Goal: Information Seeking & Learning: Learn about a topic

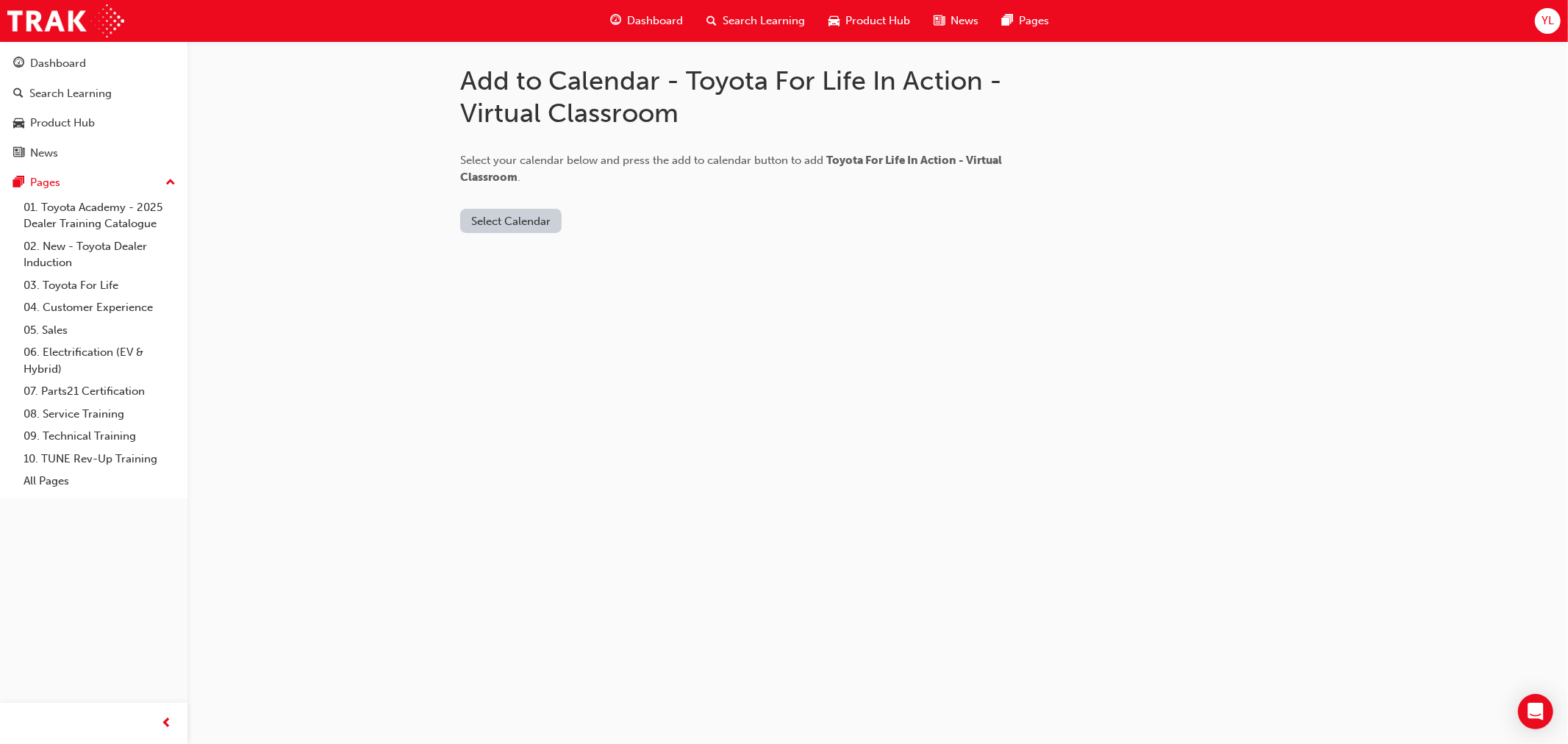
click at [523, 224] on button "Select Calendar" at bounding box center [511, 220] width 102 height 24
click at [508, 261] on div "Outlook.com" at bounding box center [513, 258] width 89 height 17
click at [602, 219] on button "Add to Calendar" at bounding box center [635, 220] width 104 height 24
click at [545, 211] on button "Select Calendar" at bounding box center [511, 220] width 102 height 24
click at [522, 278] on div "Office 365" at bounding box center [513, 285] width 89 height 17
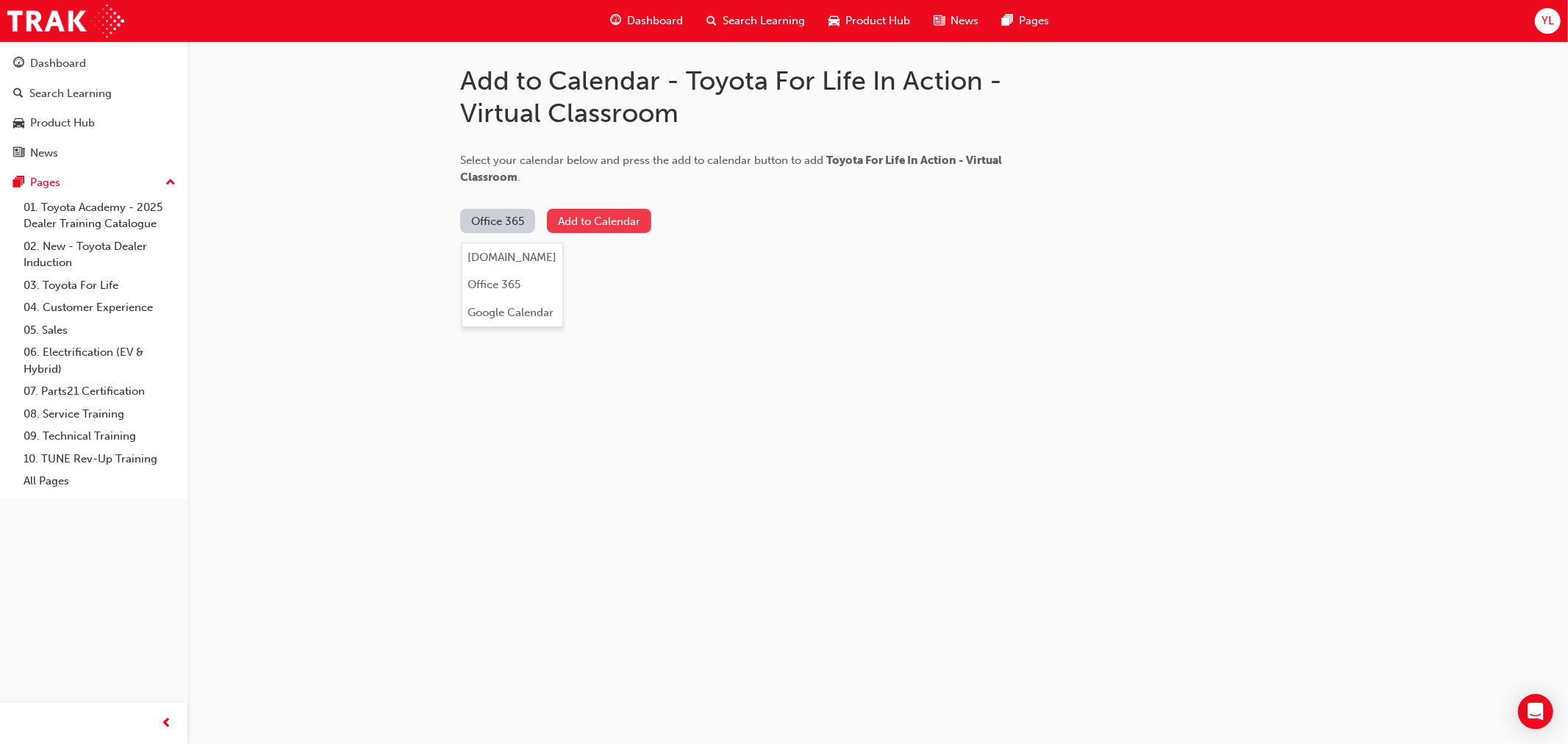
click at [603, 208] on button "Add to Calendar" at bounding box center [599, 220] width 104 height 24
click at [520, 156] on span "Select your calendar below and press the add to calendar button to add Toyota F…" at bounding box center [731, 169] width 542 height 30
click at [518, 158] on span "Select your calendar below and press the add to calendar button to add Toyota F…" at bounding box center [731, 169] width 542 height 30
click at [100, 224] on link "01. Toyota Academy - 2025 Dealer Training Catalogue" at bounding box center [99, 216] width 164 height 39
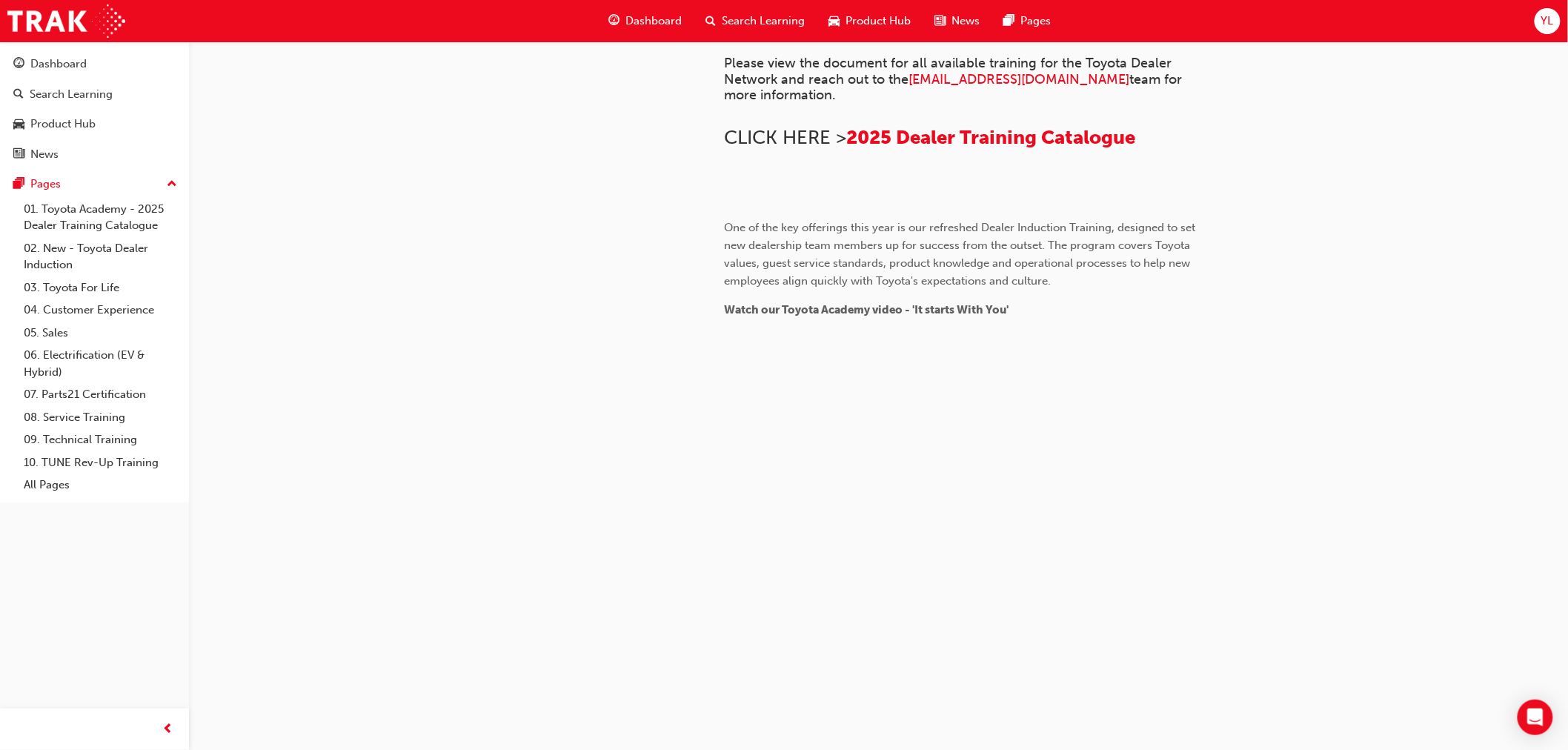
scroll to position [635, 0]
click at [923, 149] on span "2025 Dealer Training Catalogue" at bounding box center [991, 137] width 289 height 23
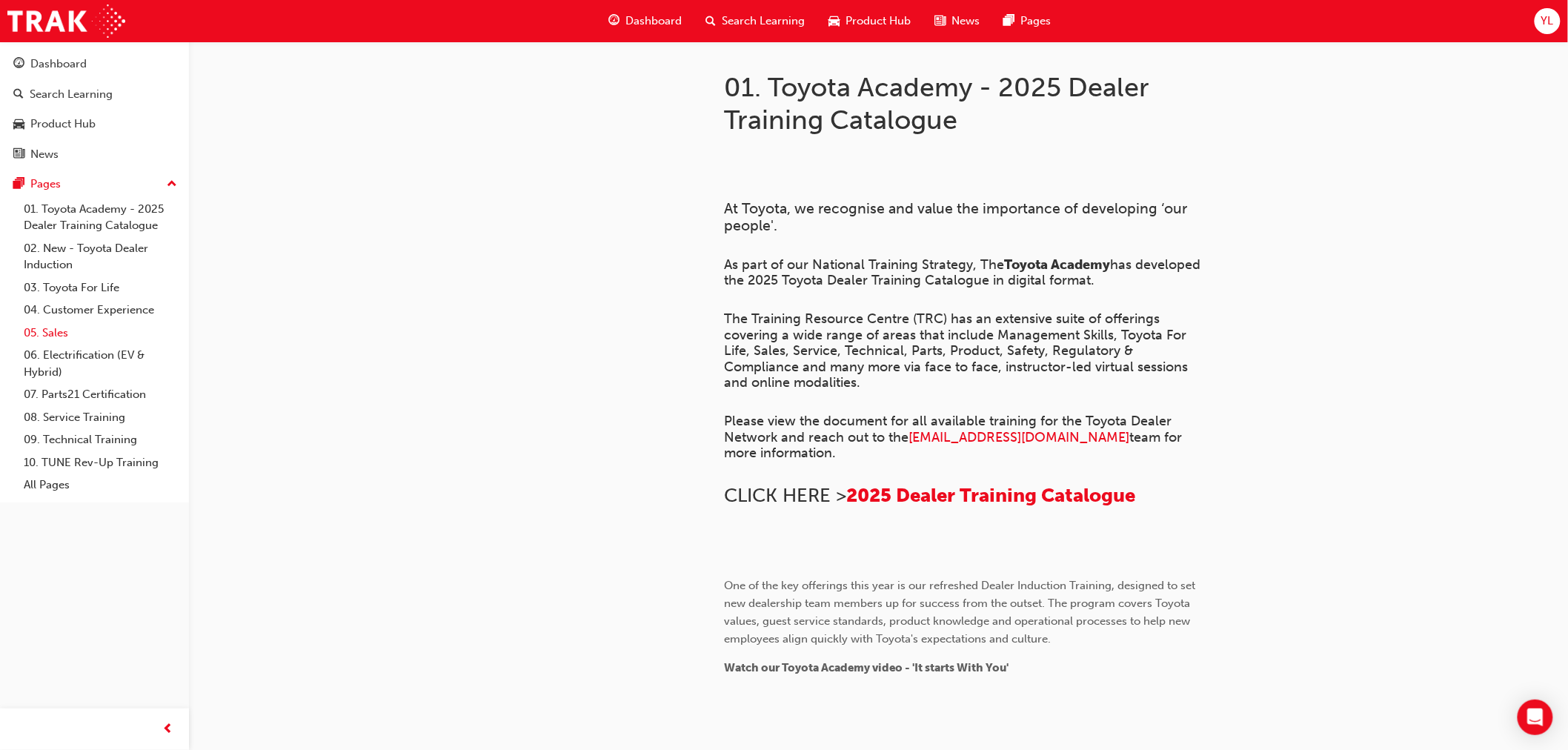
click at [74, 335] on link "05. Sales" at bounding box center [100, 333] width 165 height 23
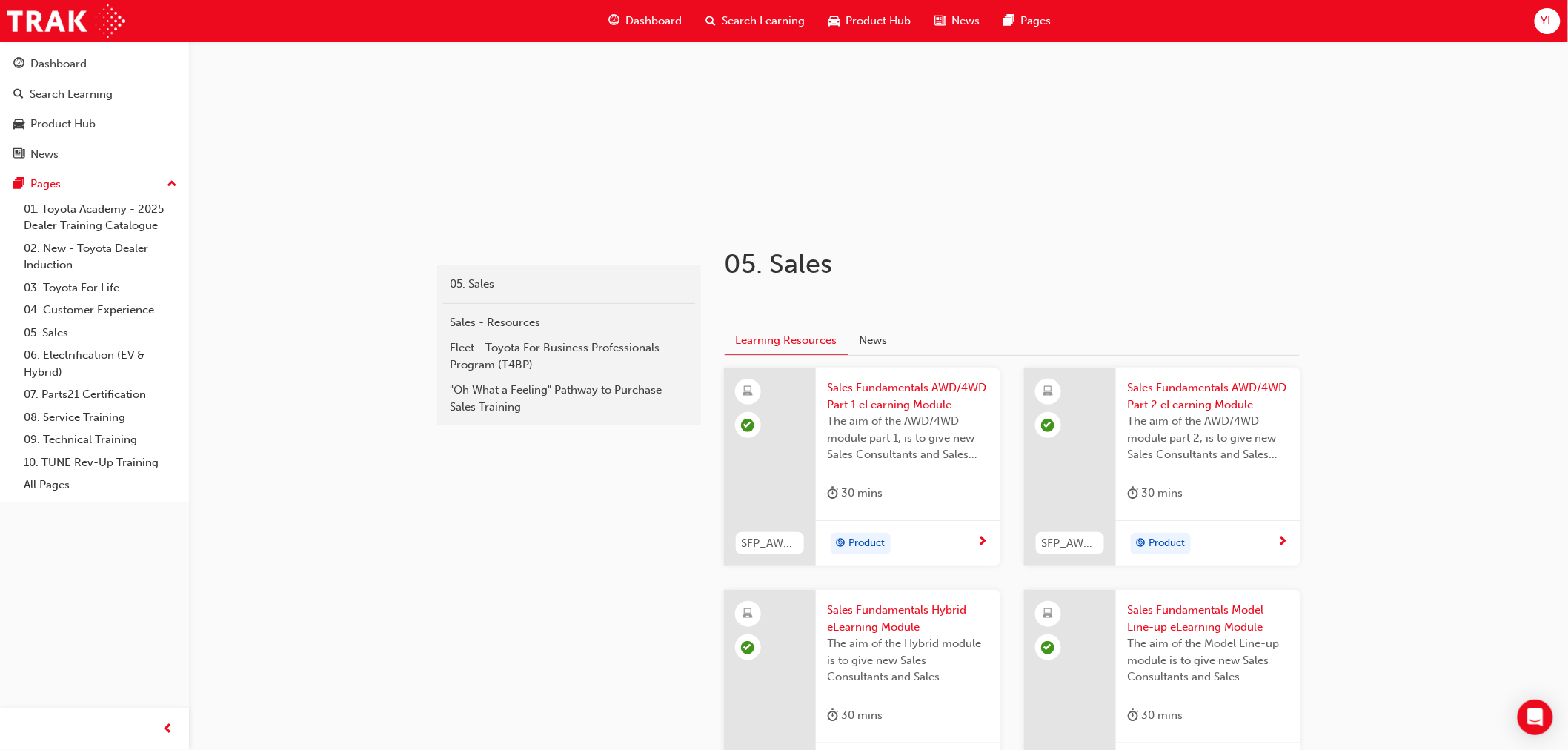
scroll to position [82, 0]
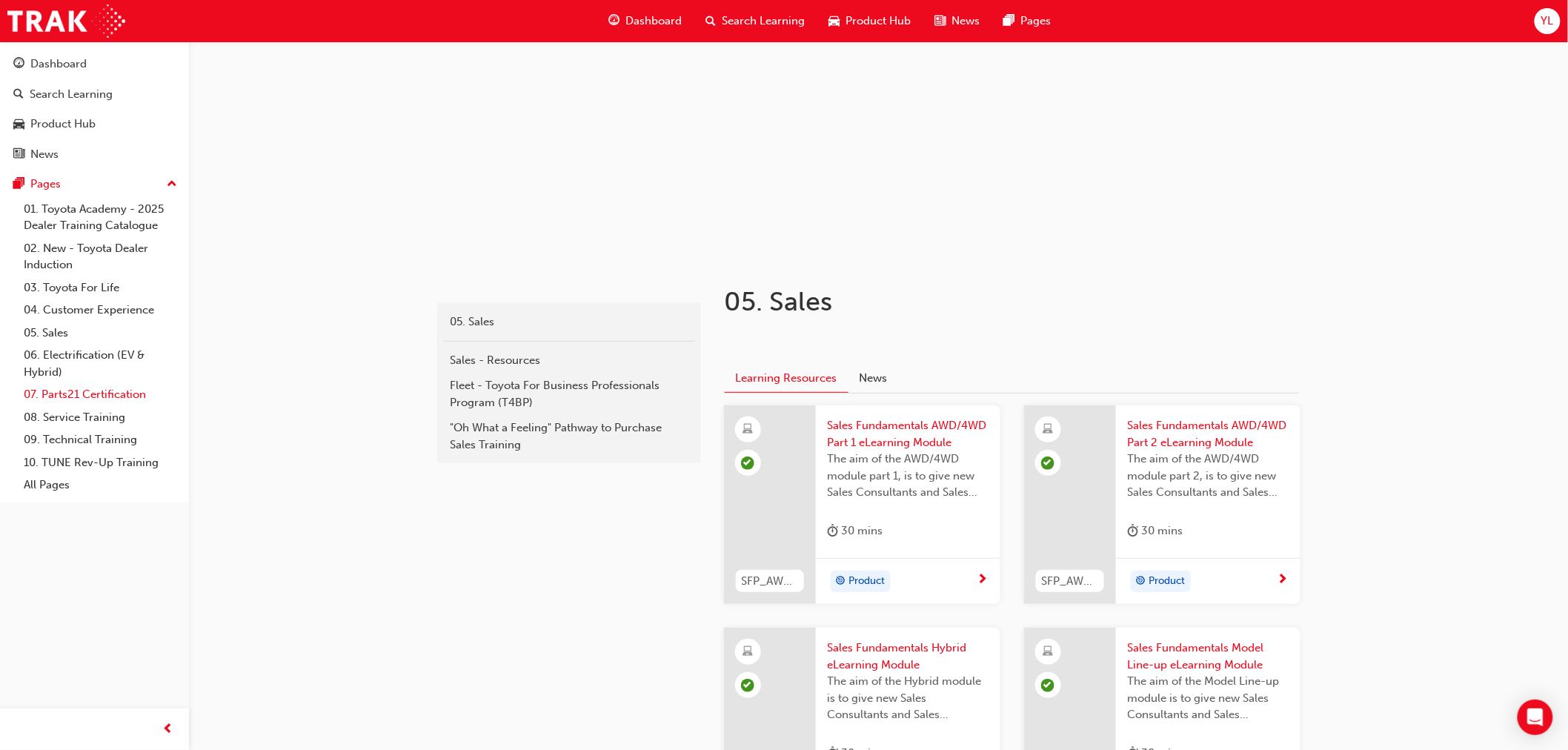
click at [106, 397] on link "07. Parts21 Certification" at bounding box center [100, 394] width 165 height 23
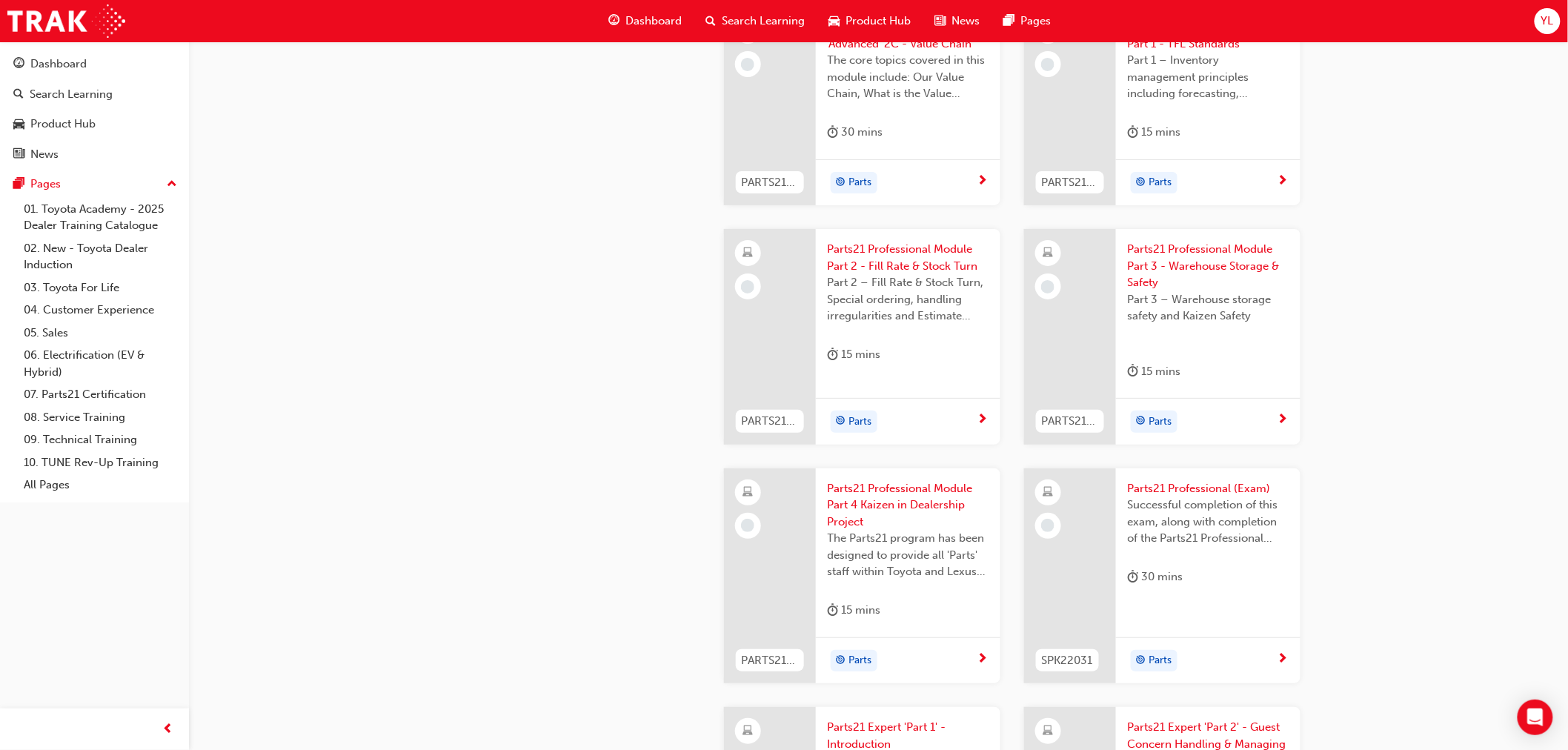
scroll to position [2471, 0]
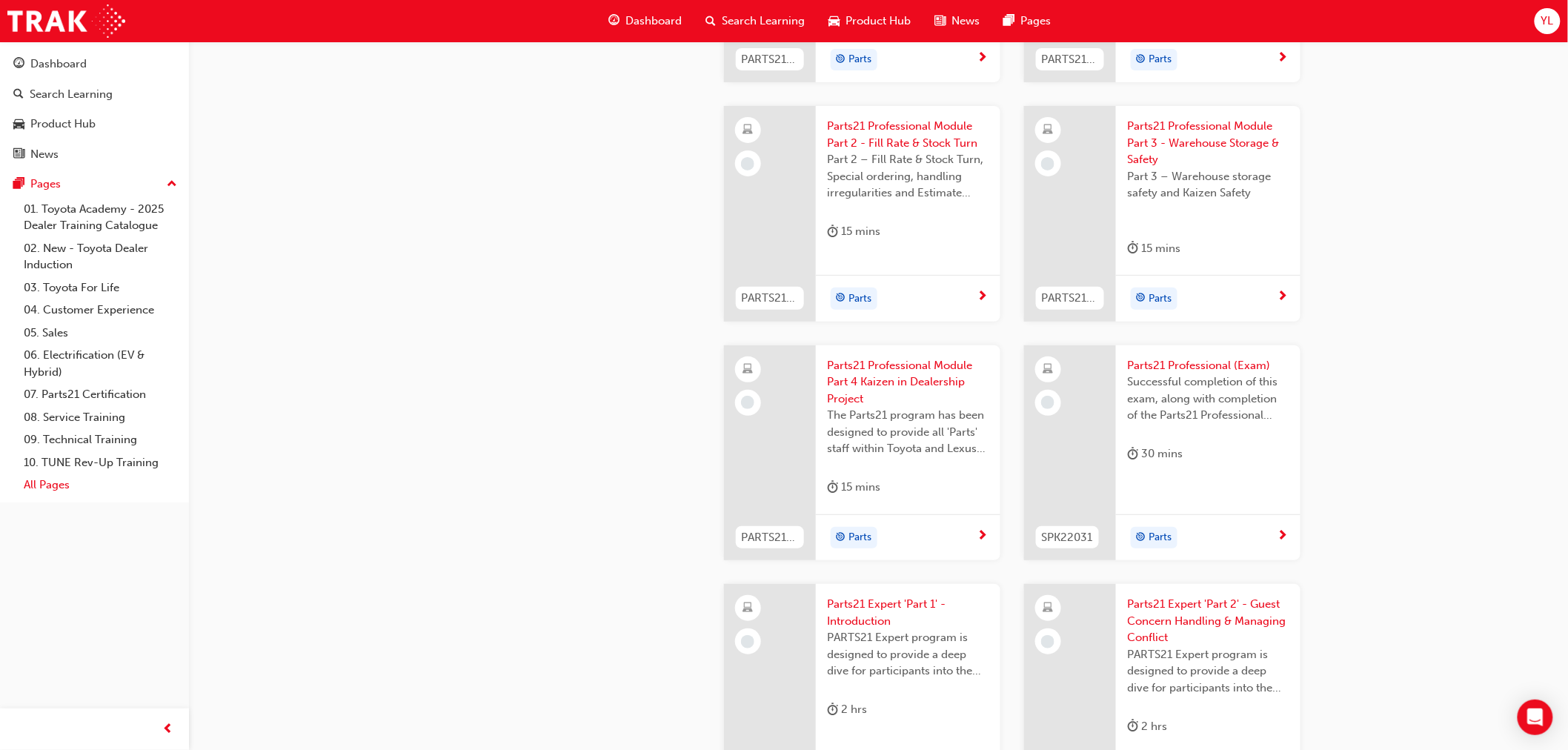
click at [53, 479] on link "All Pages" at bounding box center [100, 485] width 165 height 23
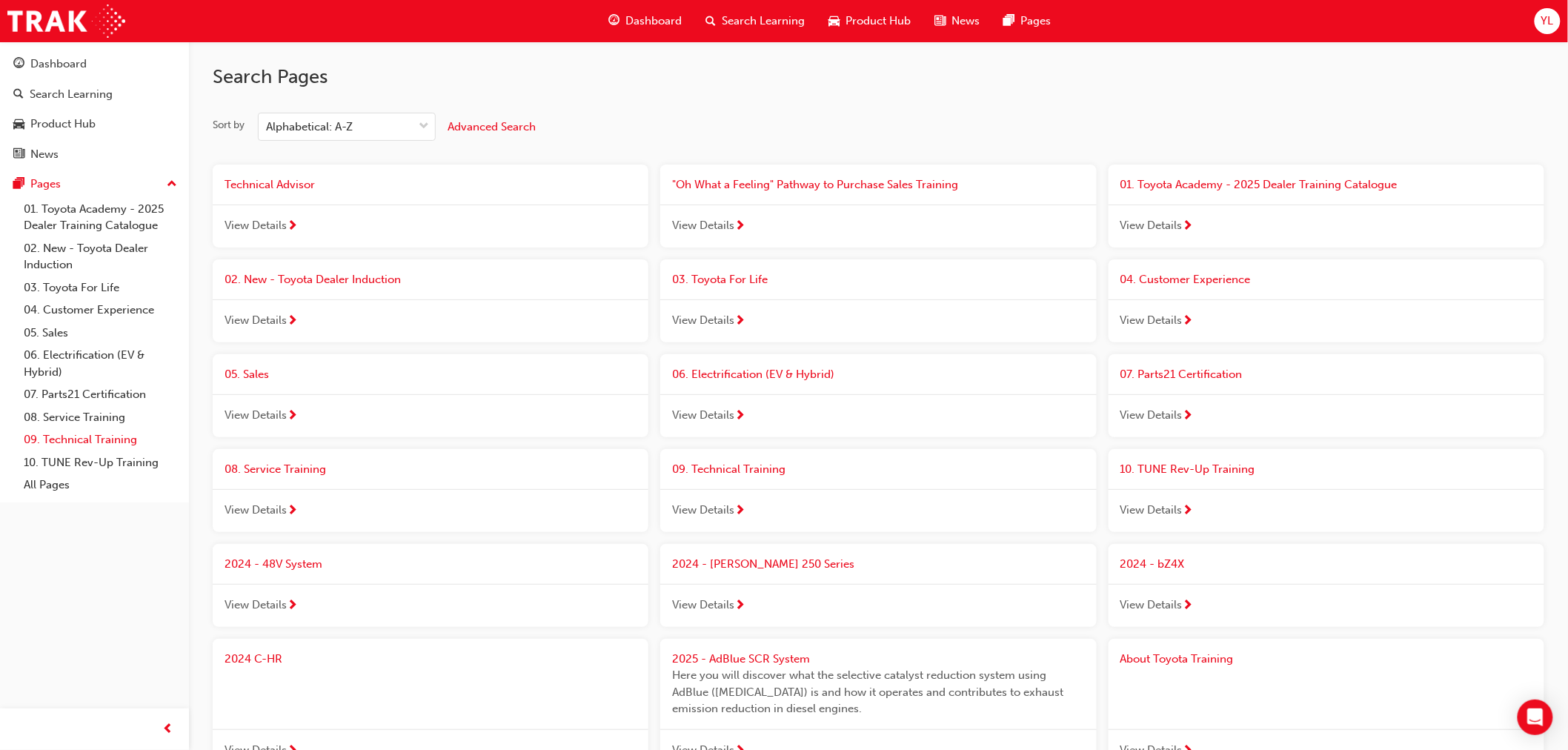
click at [97, 439] on link "09. Technical Training" at bounding box center [100, 440] width 165 height 23
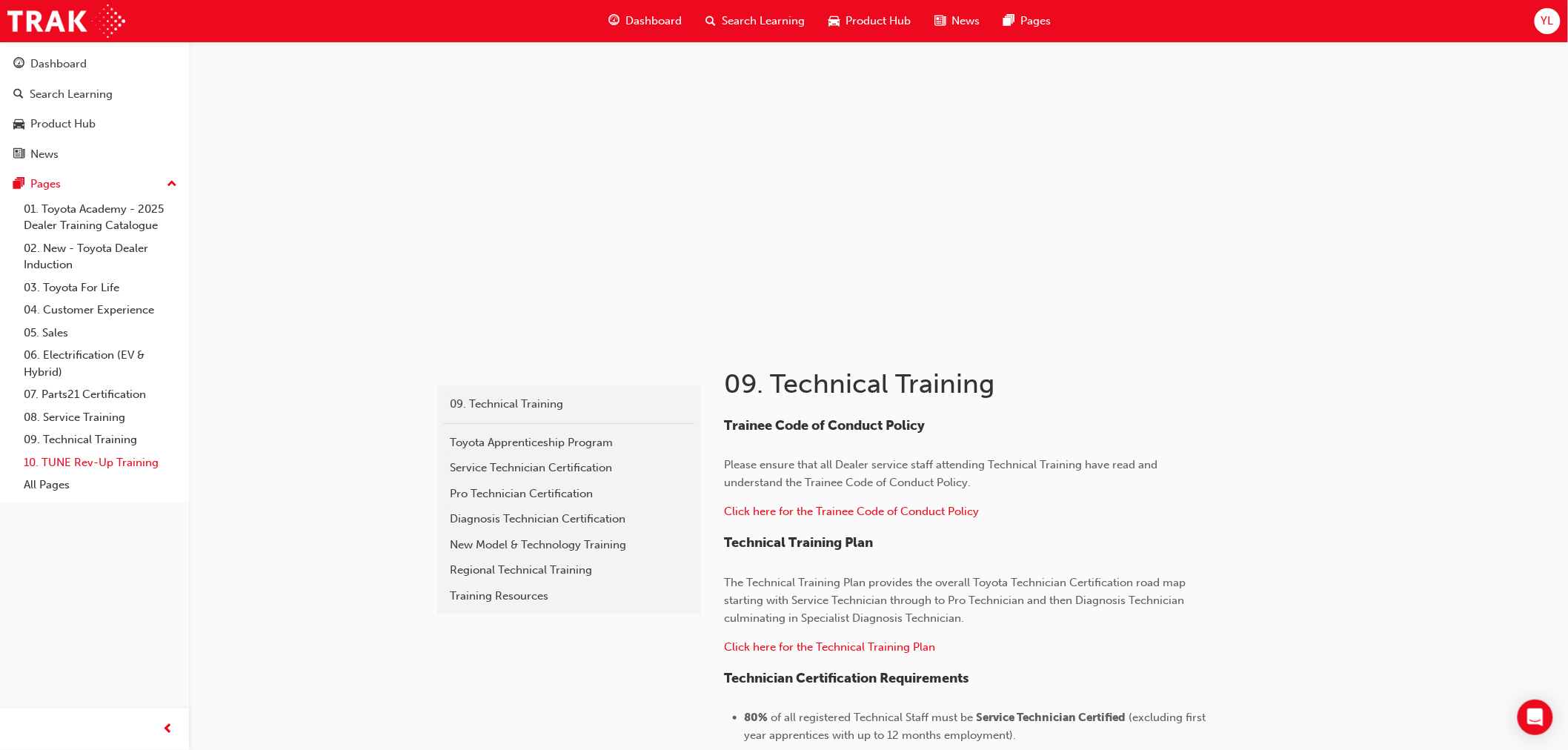
click at [102, 464] on link "10. TUNE Rev-Up Training" at bounding box center [100, 463] width 165 height 23
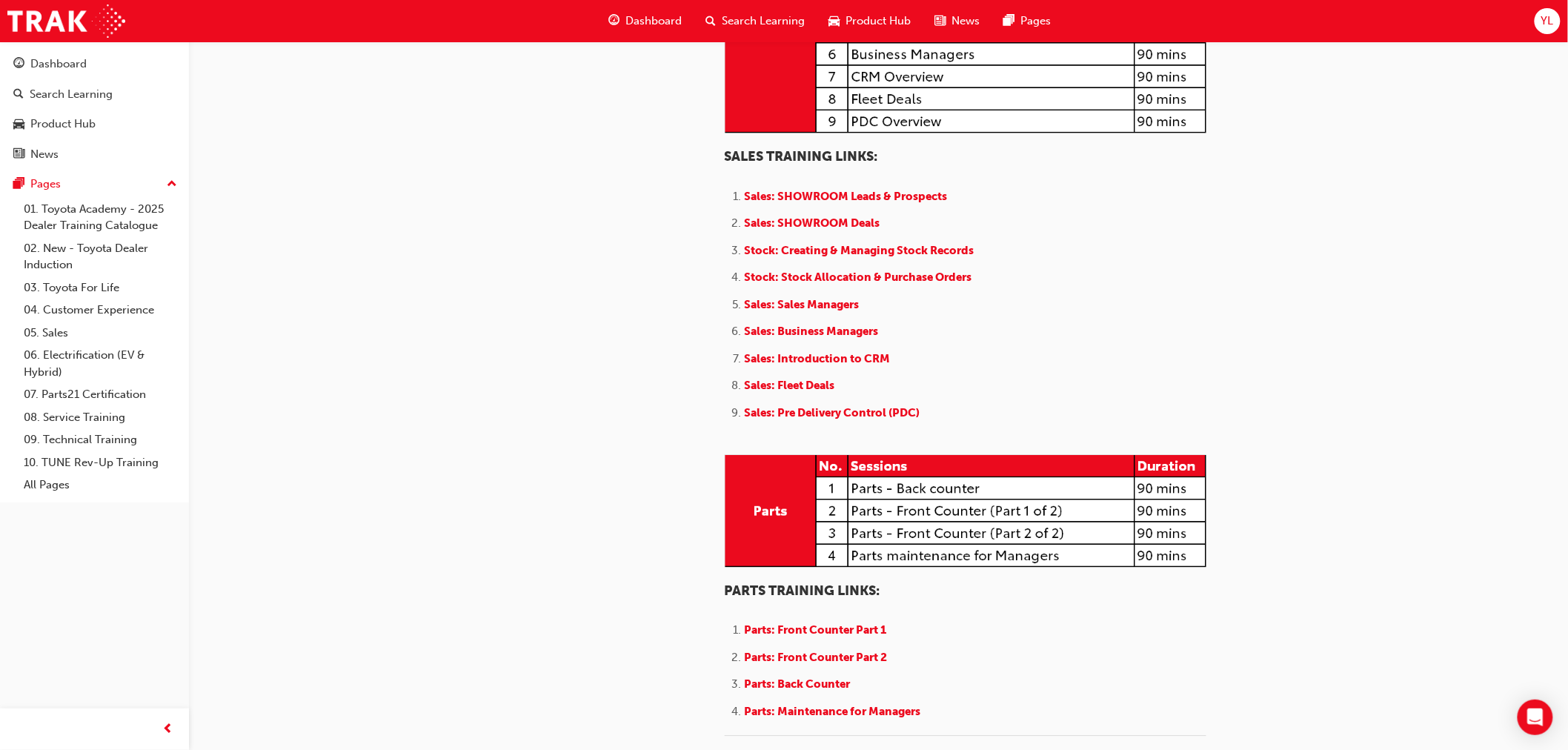
scroll to position [1483, 0]
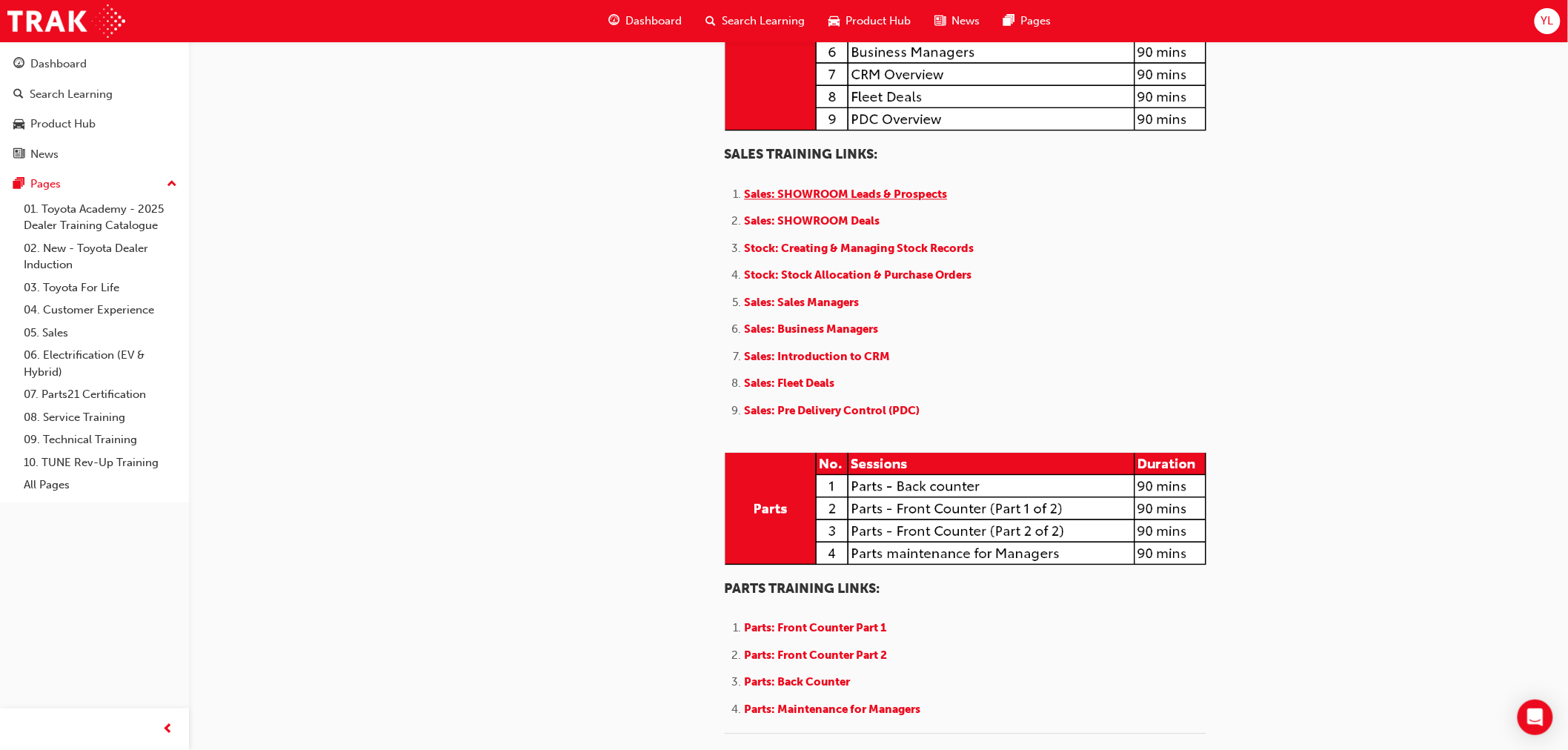
click at [843, 201] on span "Sales: SHOWROOM Leads & Prospects" at bounding box center [846, 194] width 203 height 14
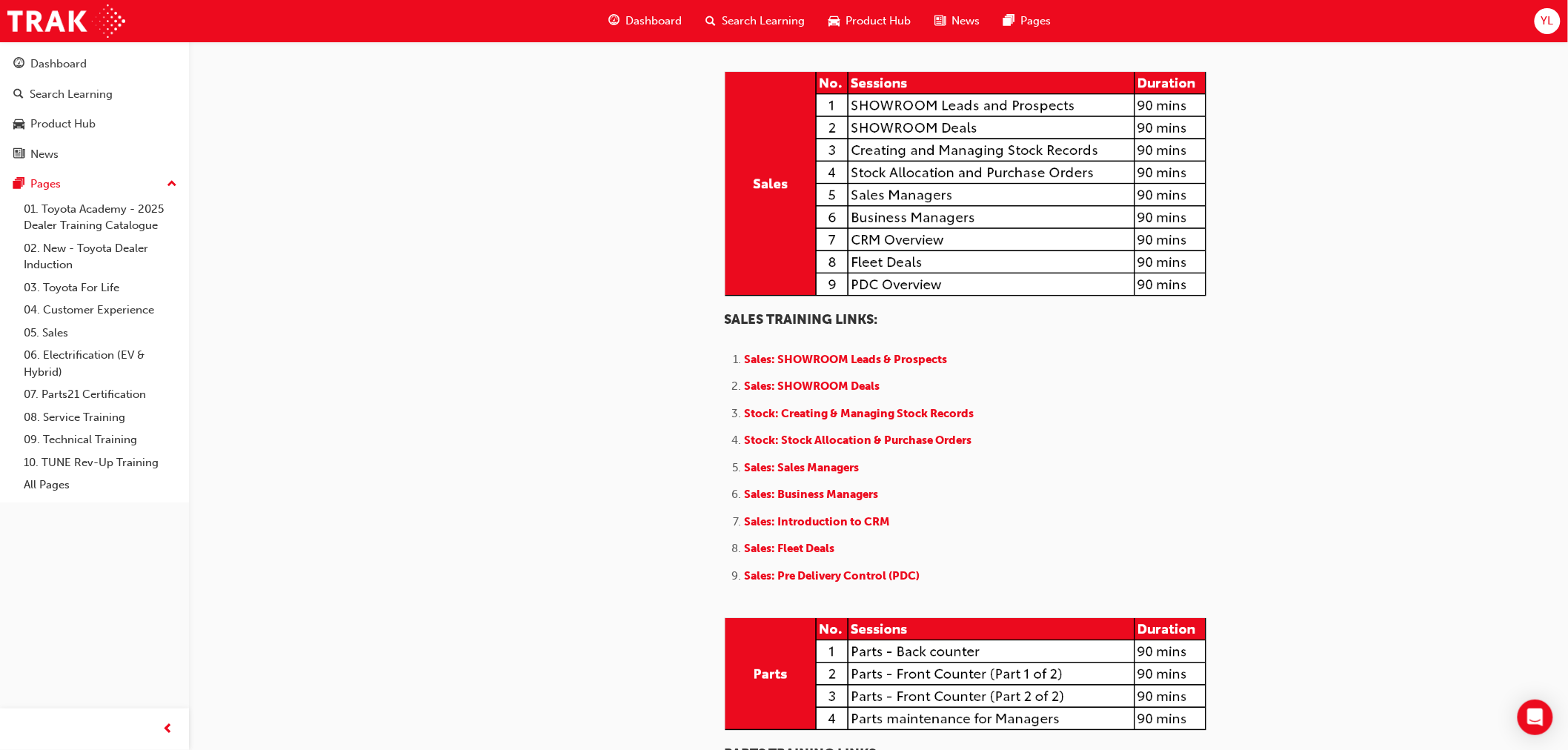
scroll to position [1647, 0]
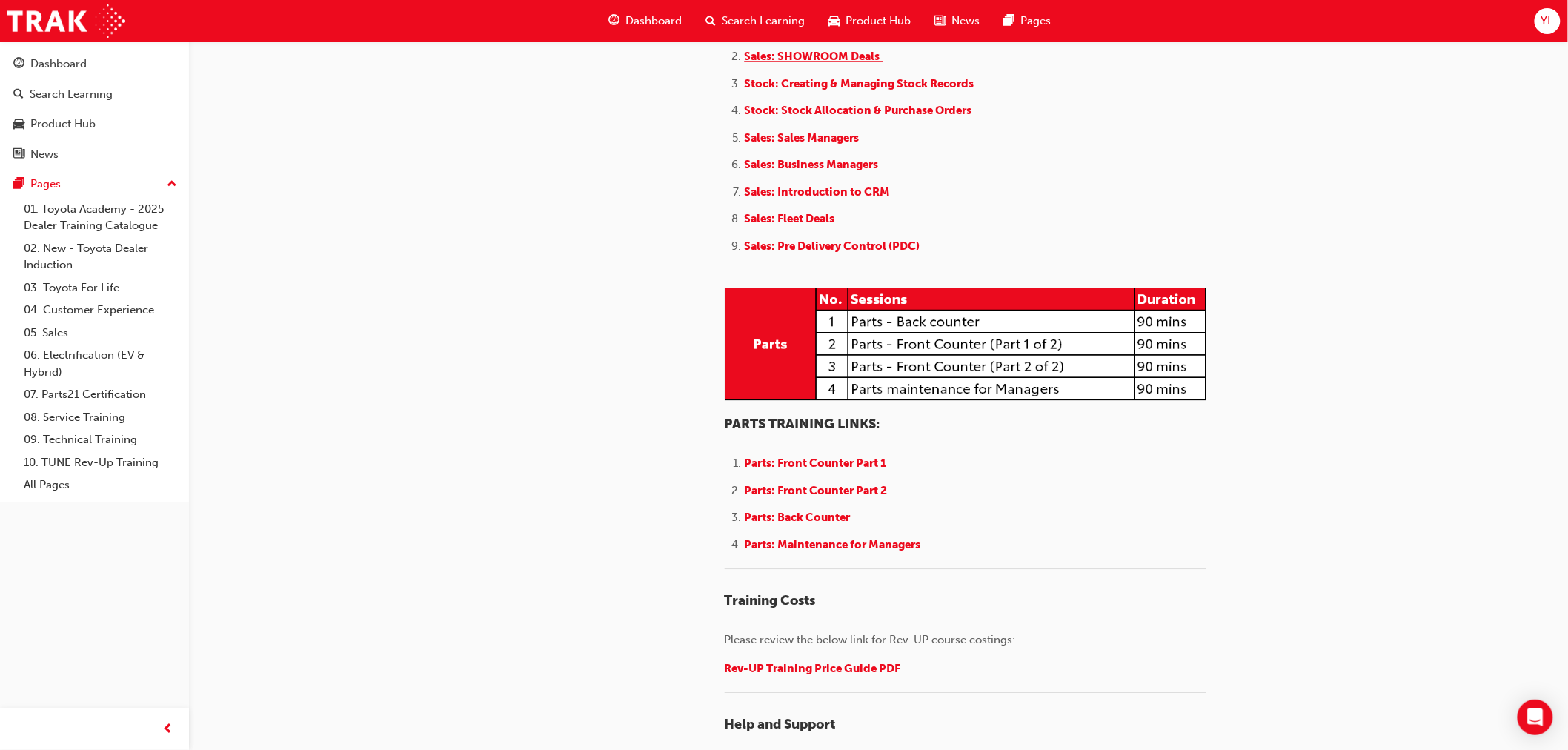
click at [862, 63] on span "Sales: SHOWROOM Deals" at bounding box center [812, 57] width 136 height 14
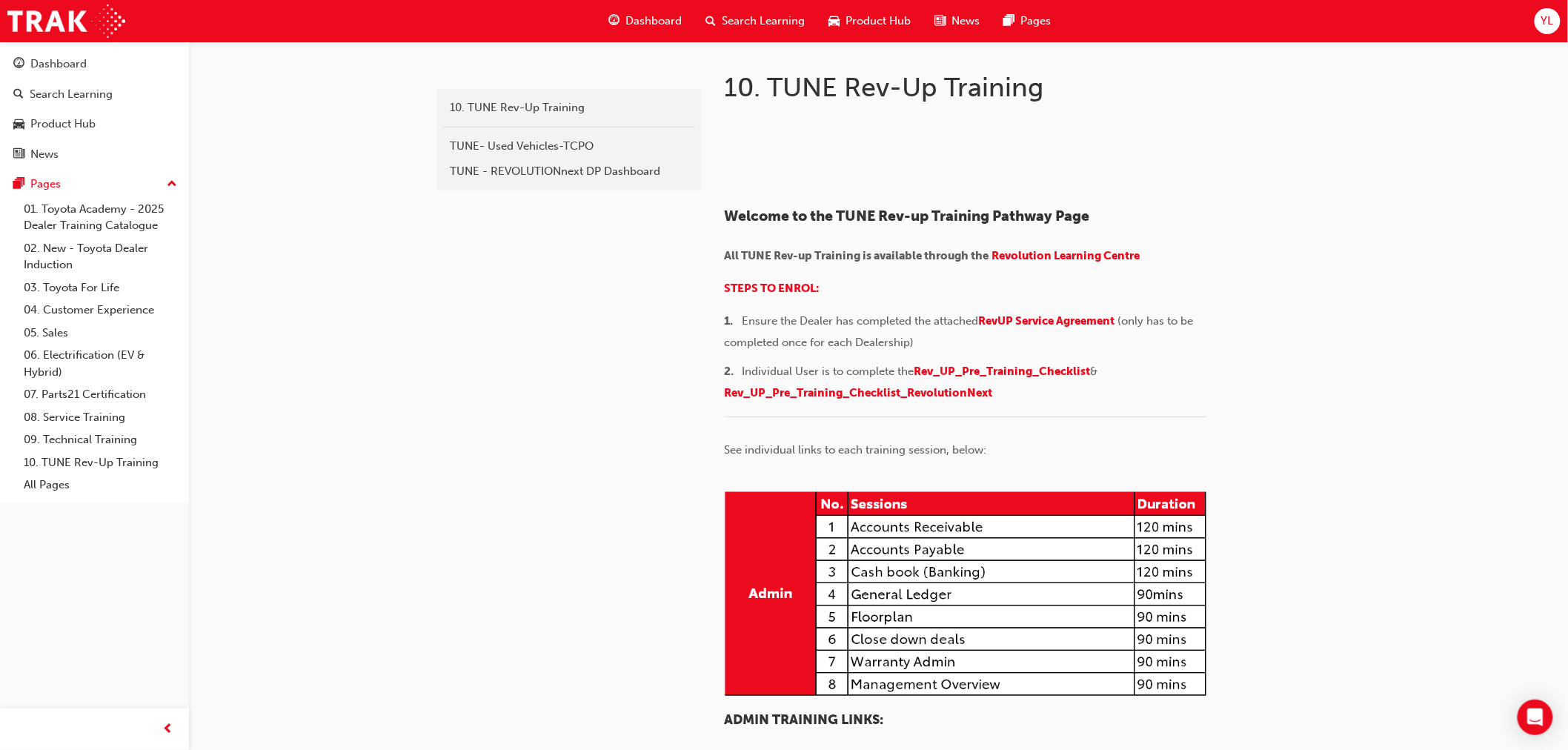
click at [856, 20] on span "Product Hub" at bounding box center [878, 21] width 65 height 17
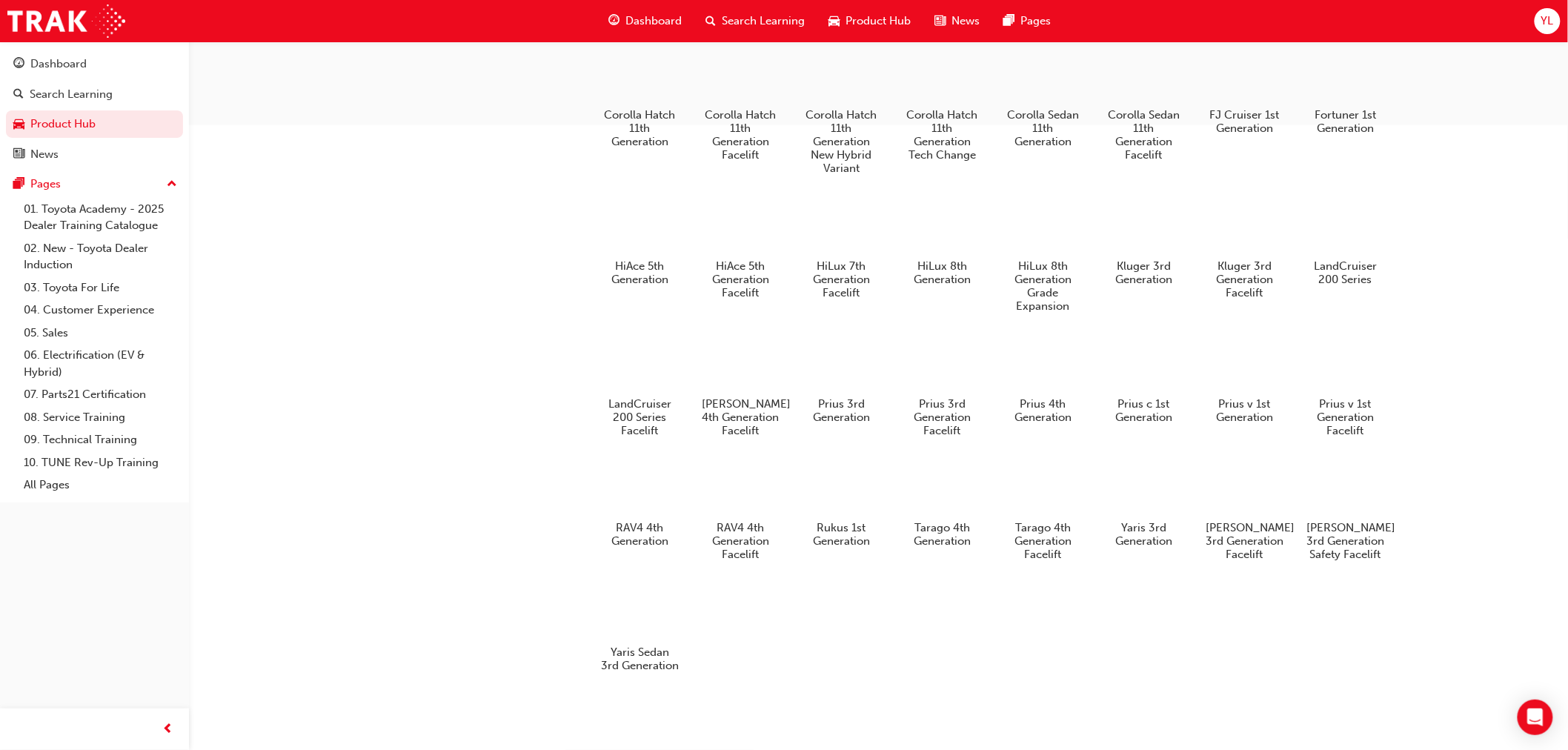
scroll to position [729, 0]
click at [89, 219] on link "01. Toyota Academy - 2025 Dealer Training Catalogue" at bounding box center [100, 218] width 165 height 39
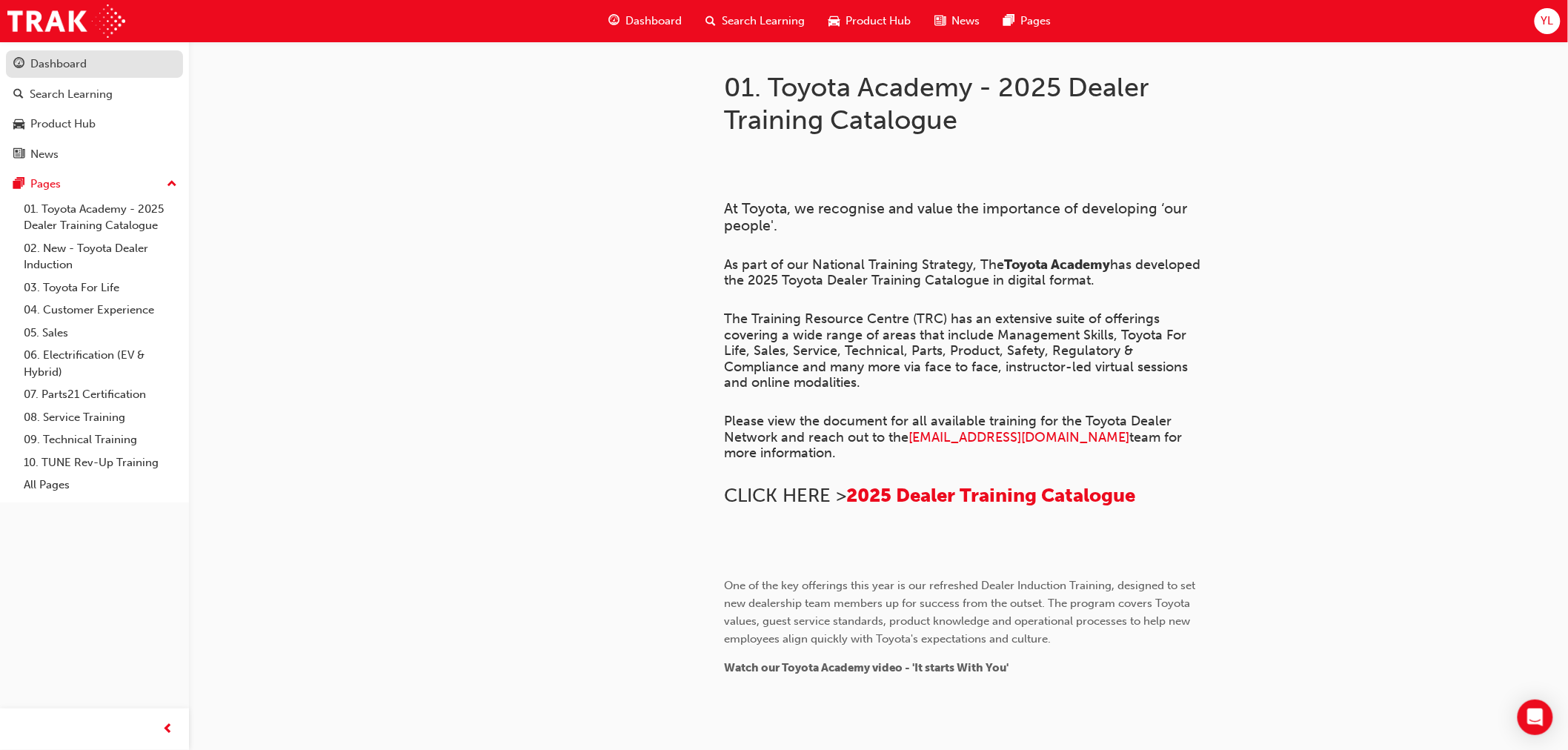
click at [67, 59] on div "Dashboard" at bounding box center [58, 64] width 56 height 17
